Goal: Task Accomplishment & Management: Use online tool/utility

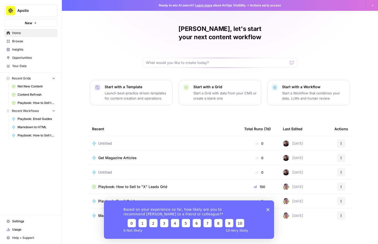
click at [22, 39] on span "Browse" at bounding box center [33, 41] width 43 height 5
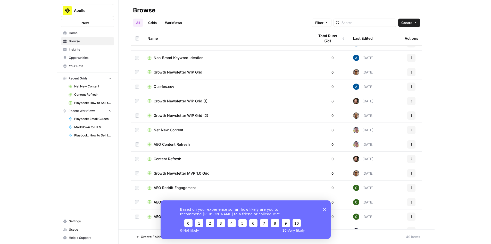
scroll to position [25, 0]
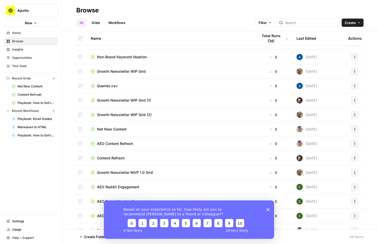
click at [122, 159] on span "Content Refresh" at bounding box center [111, 157] width 28 height 5
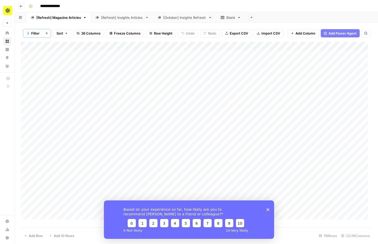
click at [267, 209] on polygon "Close survey" at bounding box center [267, 209] width 3 height 3
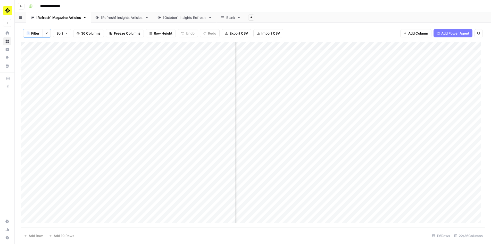
scroll to position [0, 703]
click at [344, 46] on div "Add Column" at bounding box center [253, 134] width 464 height 185
click at [339, 31] on div "1 Filter Clear filters Sort 36 Columns Freeze Columns Row Height Undo Redo Expo…" at bounding box center [253, 33] width 464 height 17
click at [322, 156] on div "Add Column" at bounding box center [253, 134] width 464 height 185
click at [328, 56] on div "Add Column" at bounding box center [253, 134] width 464 height 185
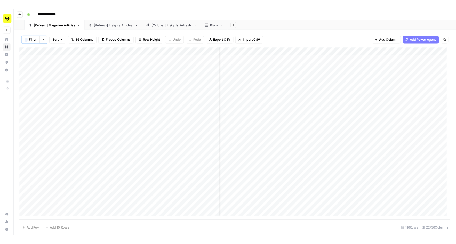
scroll to position [0, 596]
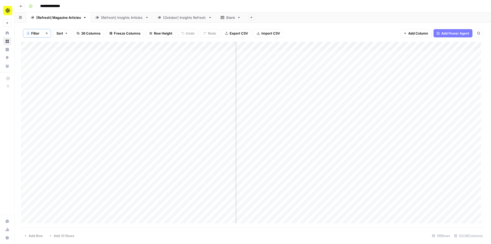
click at [378, 46] on div "Add Column" at bounding box center [253, 134] width 464 height 185
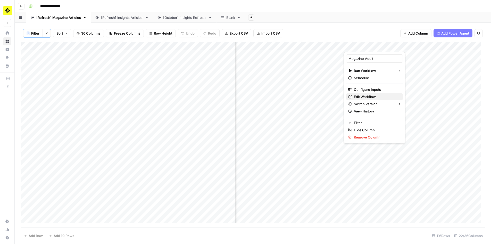
click at [364, 97] on span "Edit Workflow" at bounding box center [376, 96] width 45 height 5
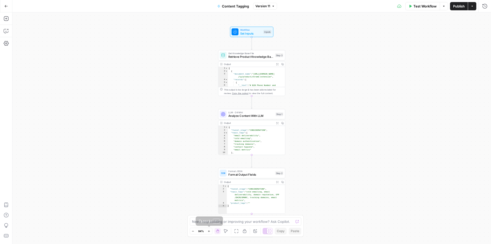
click at [208, 231] on button "Zoom In" at bounding box center [209, 231] width 6 height 6
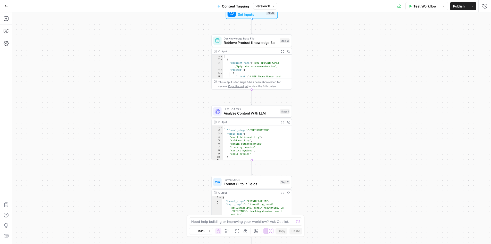
click at [208, 231] on button "Zoom In" at bounding box center [210, 231] width 6 height 6
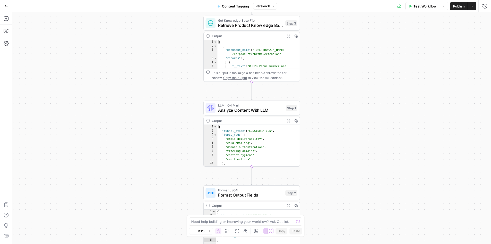
click at [208, 231] on button "Zoom In" at bounding box center [210, 231] width 6 height 6
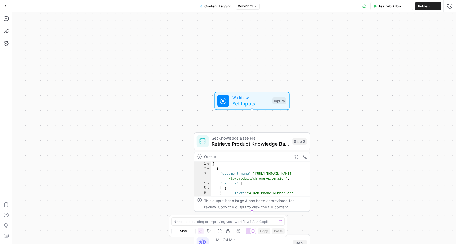
click at [260, 102] on span "Set Inputs" at bounding box center [250, 103] width 37 height 7
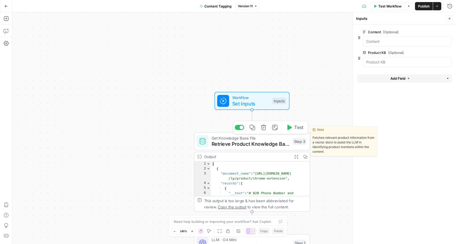
click at [272, 143] on span "Retrieve Product Knowledge Base" at bounding box center [250, 143] width 78 height 7
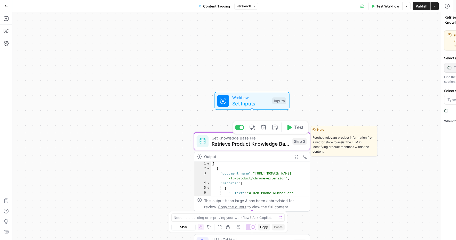
type input "Products"
